Goal: Task Accomplishment & Management: Manage account settings

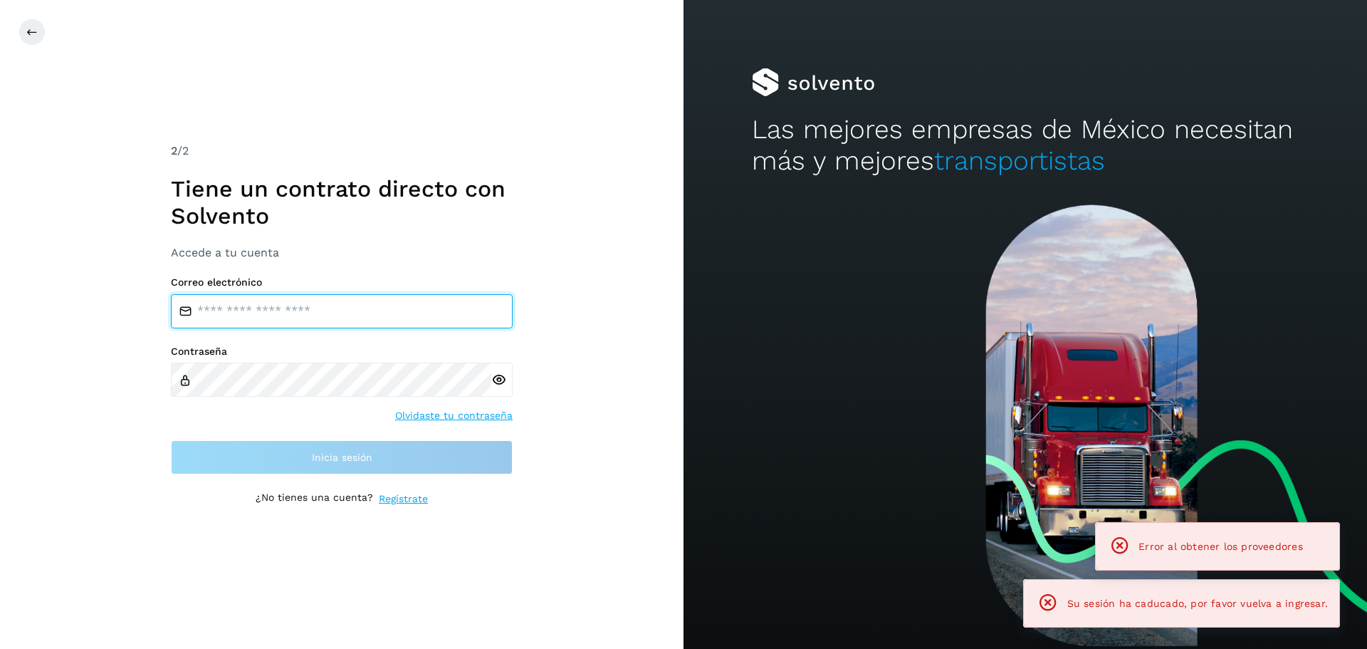
type input "**********"
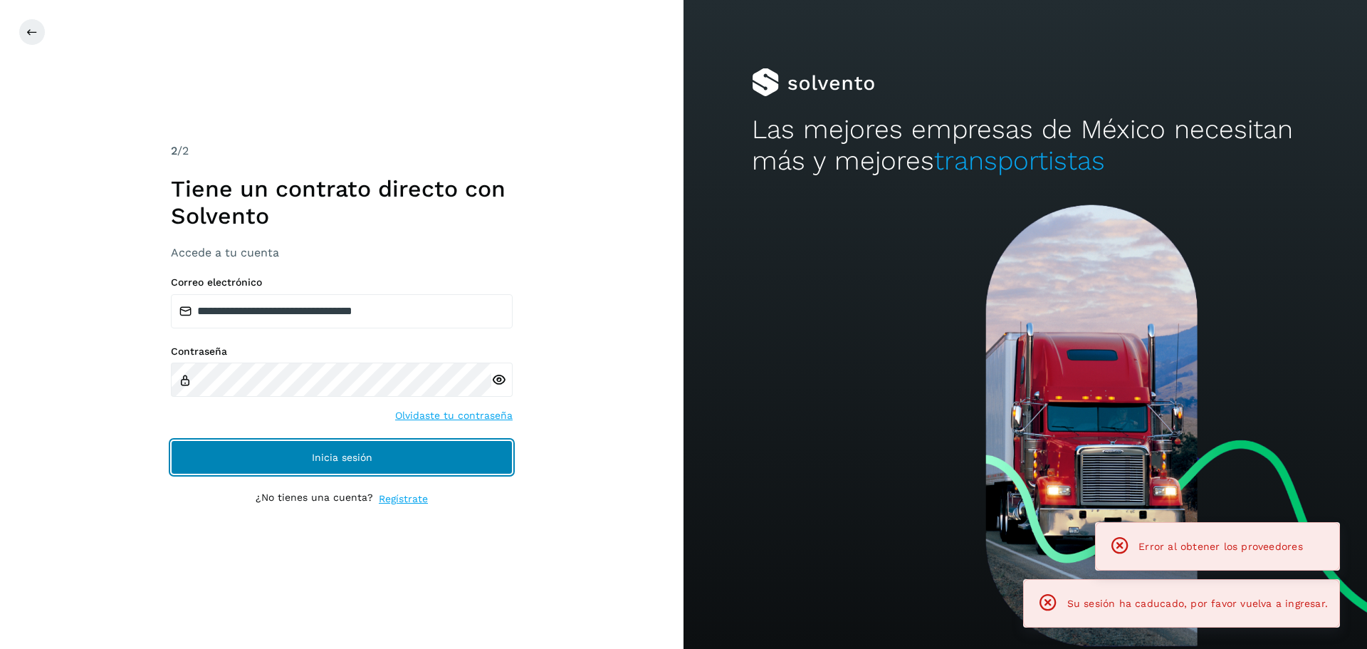
click at [323, 468] on button "Inicia sesión" at bounding box center [342, 457] width 342 height 34
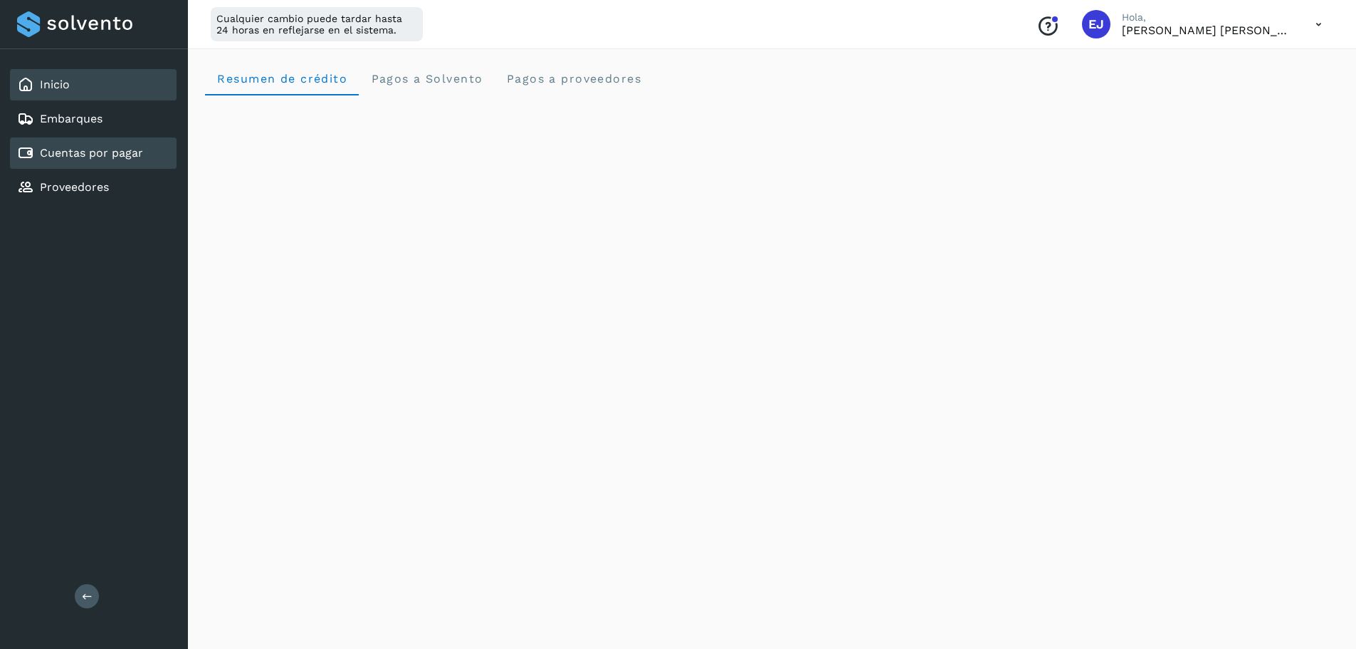
click at [94, 153] on link "Cuentas por pagar" at bounding box center [91, 153] width 103 height 14
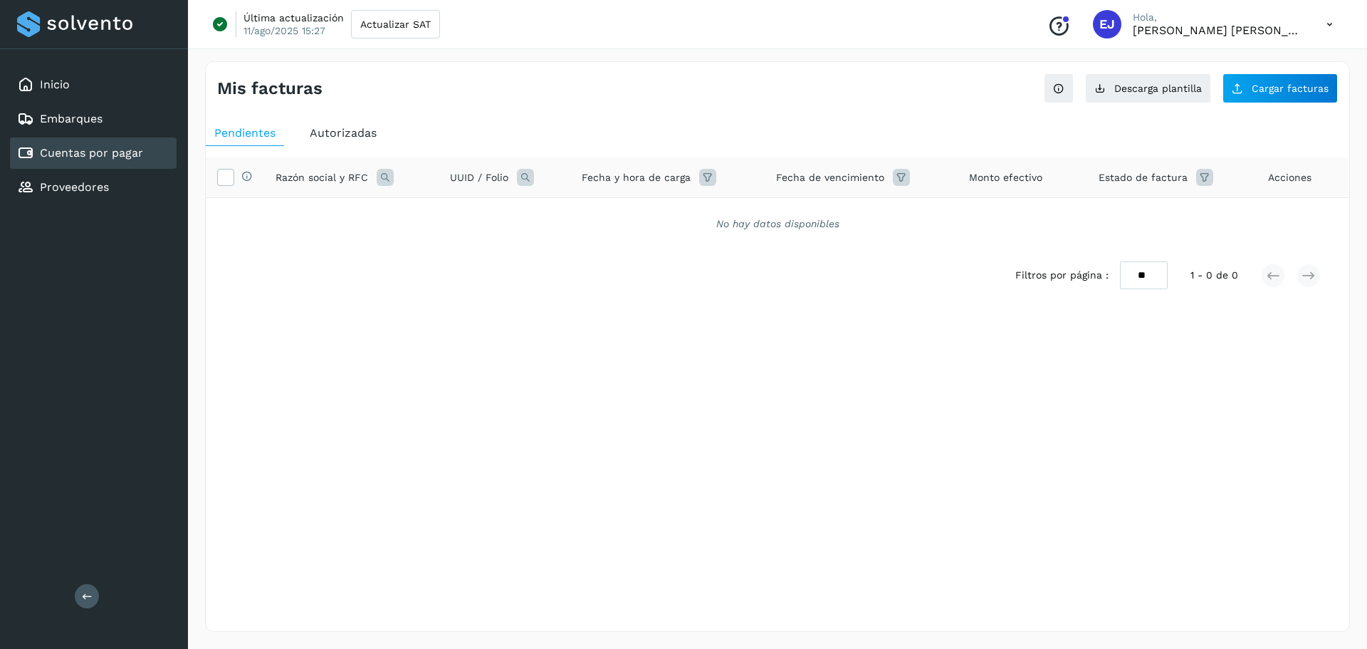
click at [340, 130] on span "Autorizadas" at bounding box center [343, 133] width 67 height 14
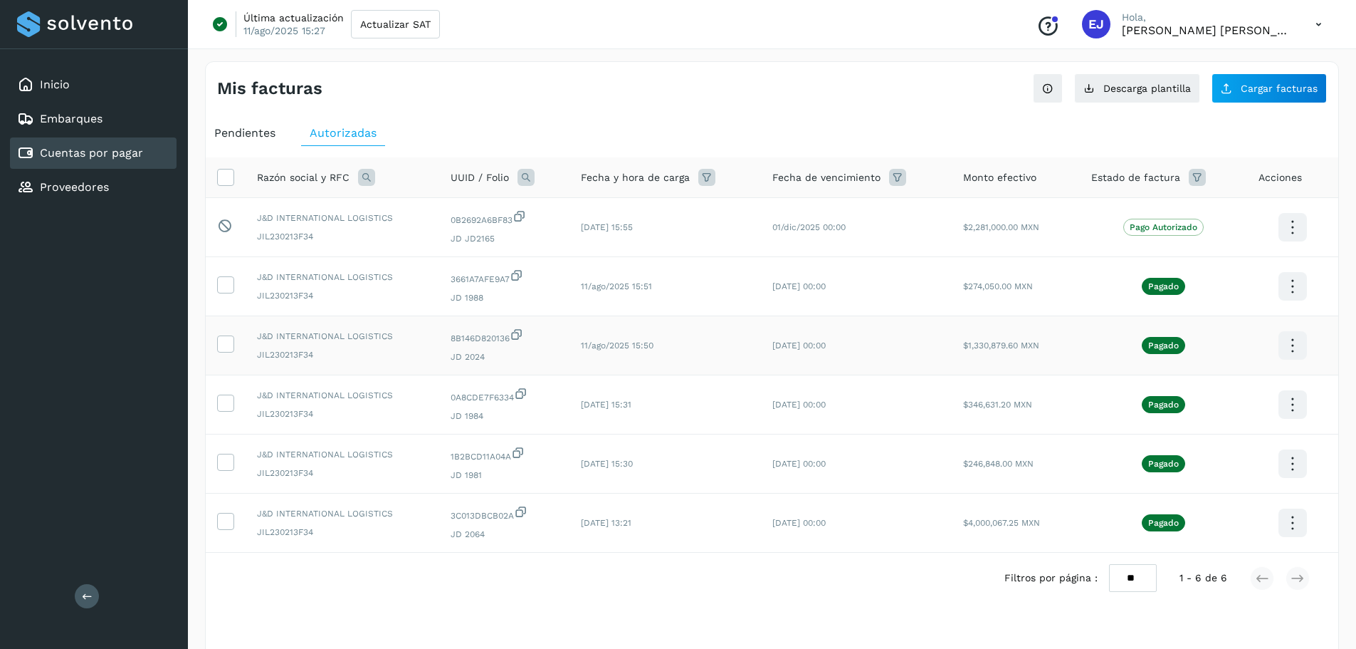
drag, startPoint x: 723, startPoint y: 326, endPoint x: 663, endPoint y: 349, distance: 64.0
click at [723, 326] on td "11/ago/2025 15:50" at bounding box center [666, 345] width 192 height 59
click at [227, 285] on icon at bounding box center [225, 283] width 15 height 15
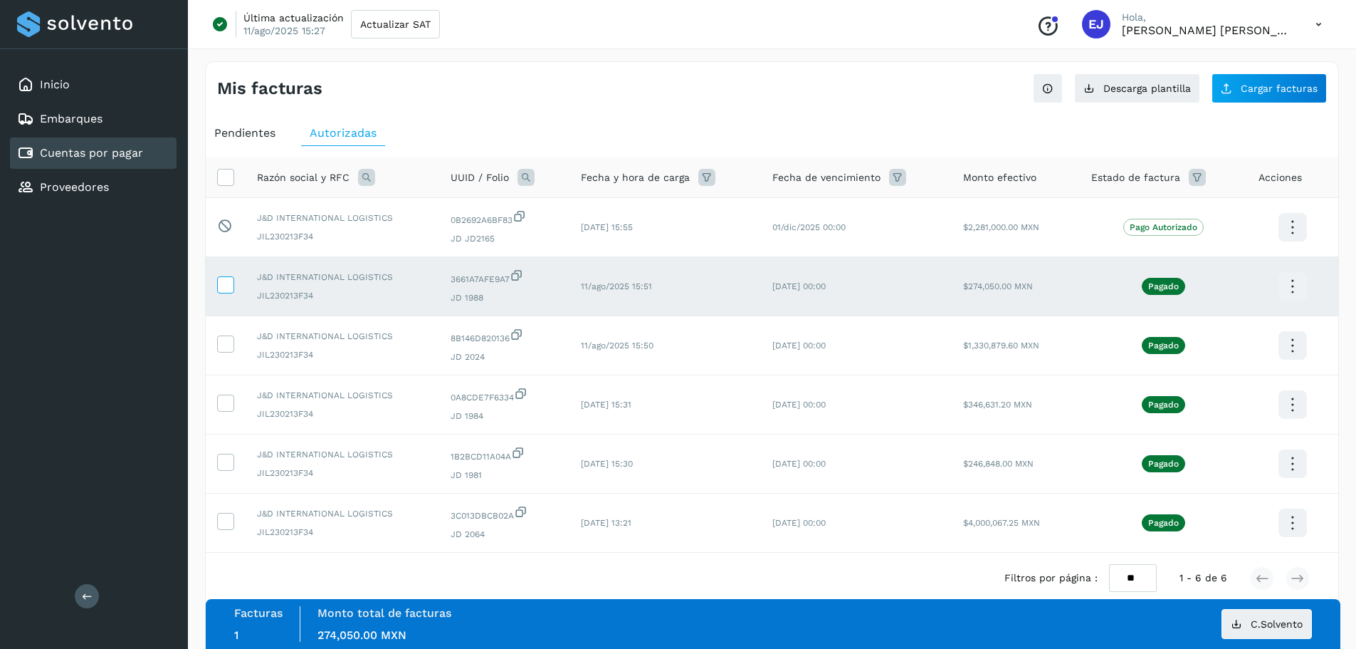
click at [224, 283] on icon at bounding box center [225, 283] width 15 height 15
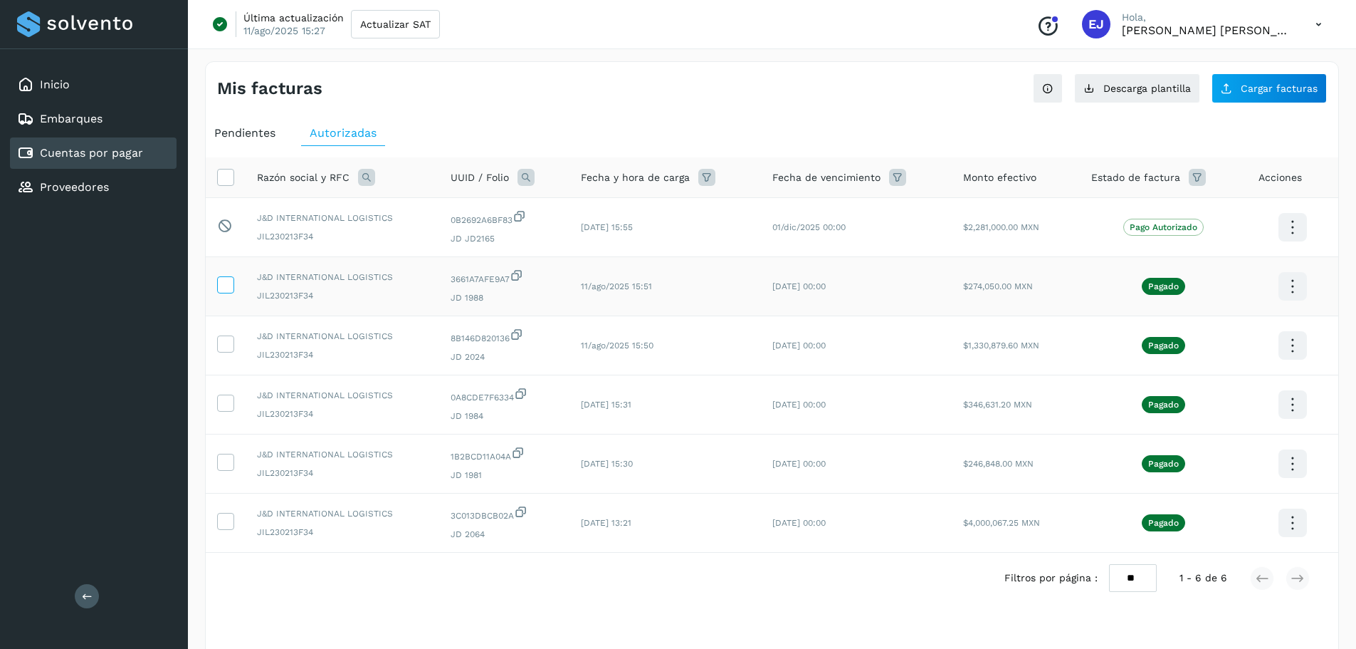
click at [227, 285] on icon at bounding box center [225, 283] width 15 height 15
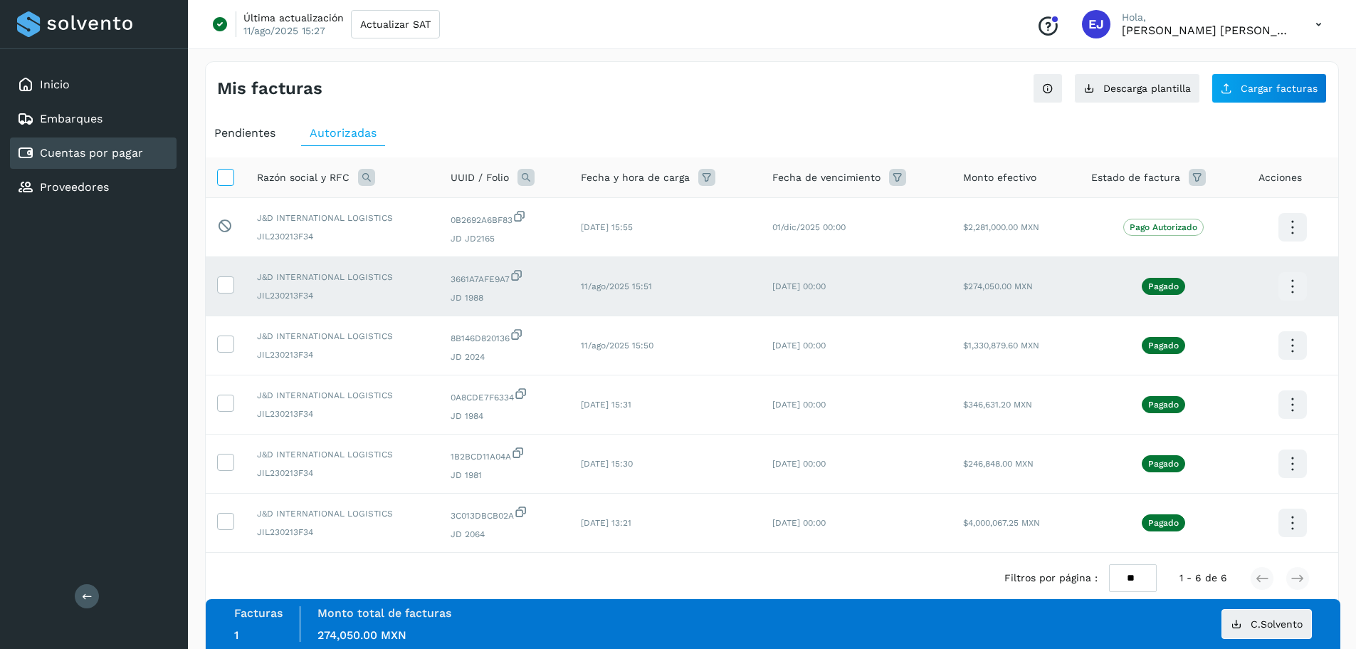
click at [218, 174] on icon at bounding box center [225, 176] width 15 height 15
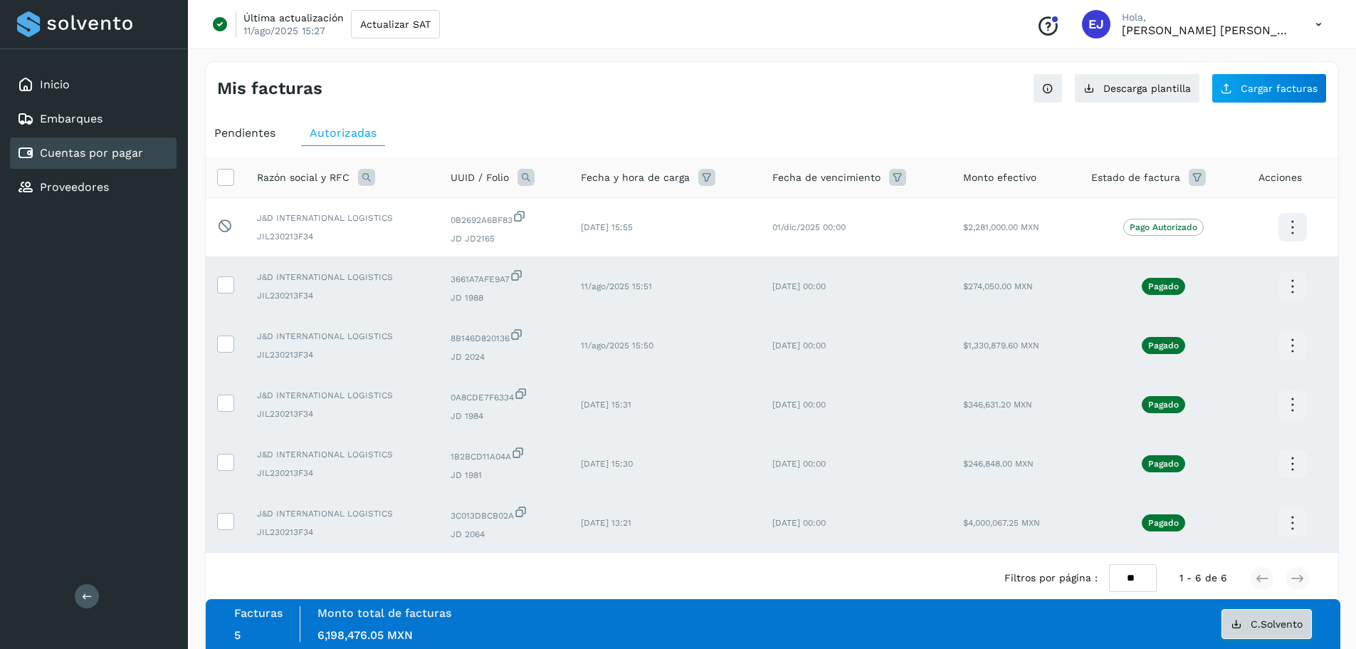
click at [1245, 631] on button "C.Solvento" at bounding box center [1267, 624] width 90 height 30
